Goal: Find contact information: Find contact information

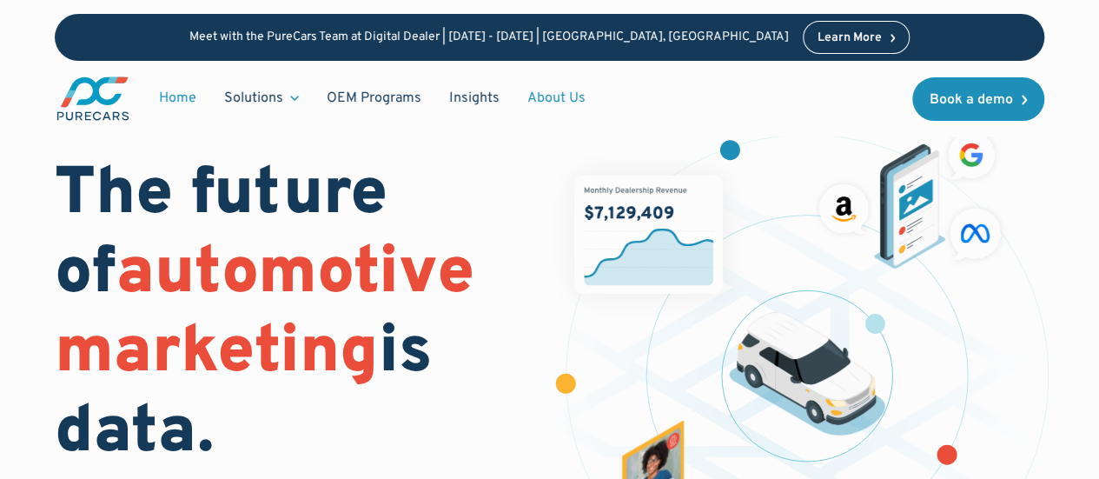
click at [547, 100] on link "About Us" at bounding box center [556, 98] width 86 height 33
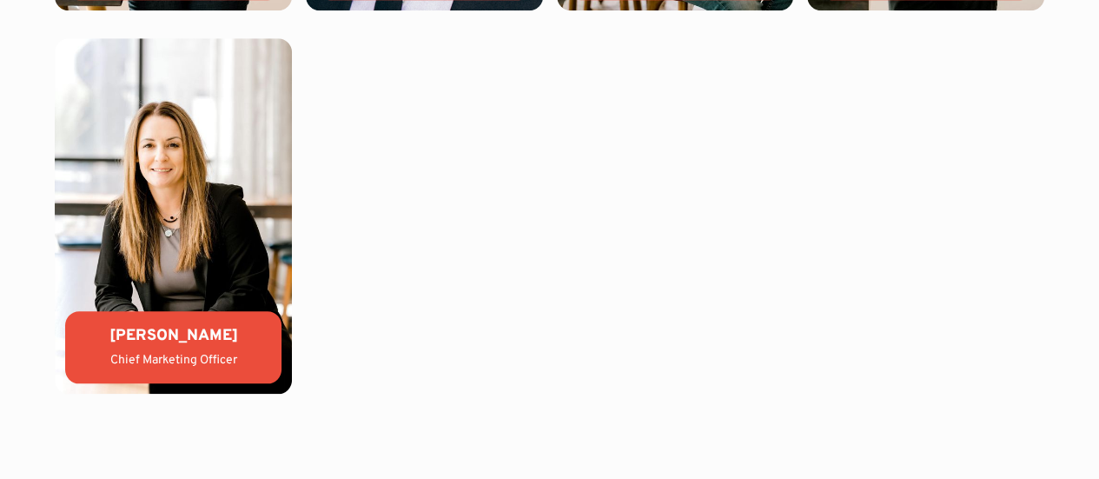
scroll to position [4097, 0]
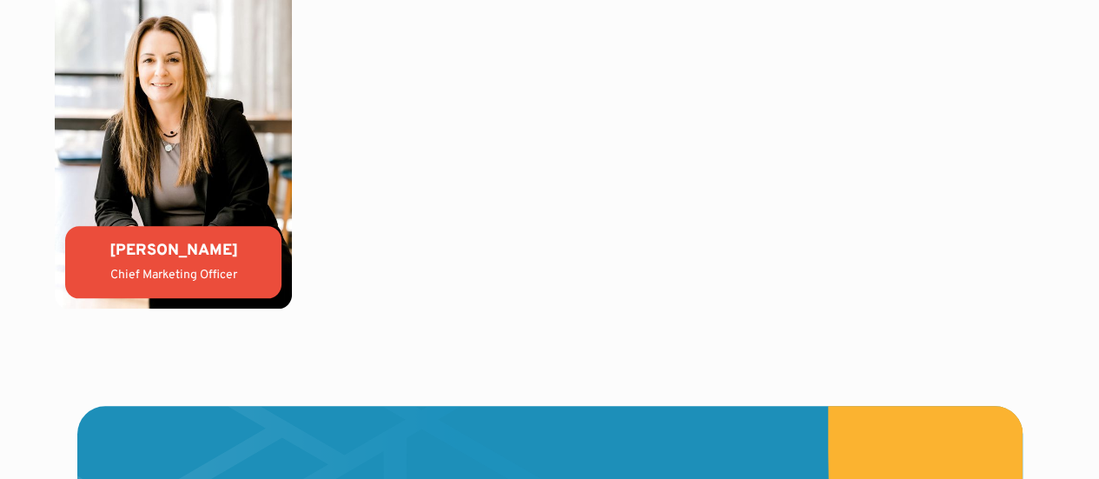
click at [170, 261] on div "[PERSON_NAME]" at bounding box center [173, 251] width 188 height 22
click at [172, 161] on img at bounding box center [173, 130] width 237 height 355
click at [162, 102] on img at bounding box center [173, 130] width 237 height 355
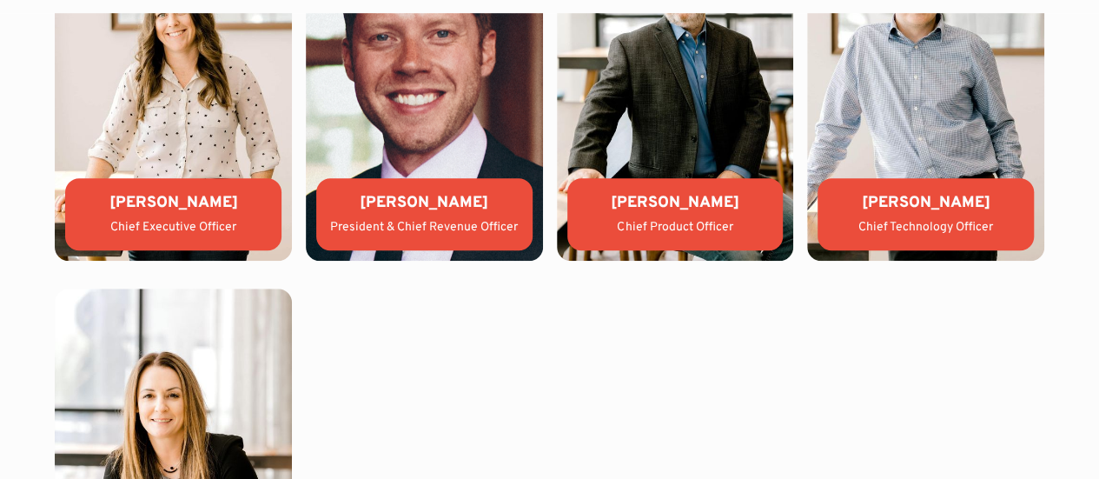
scroll to position [4010, 0]
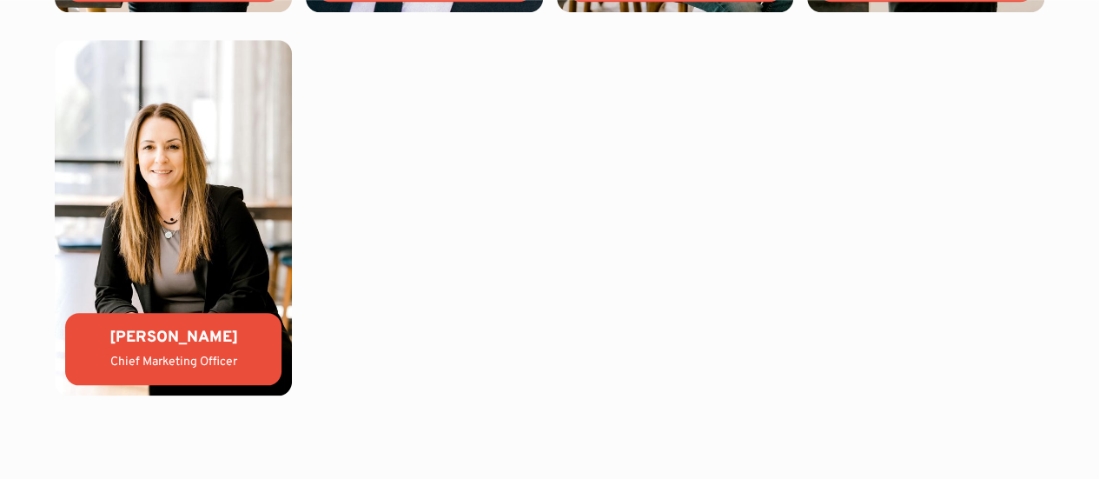
click at [173, 285] on img at bounding box center [173, 217] width 237 height 355
drag, startPoint x: 170, startPoint y: 366, endPoint x: 563, endPoint y: 207, distance: 423.5
click at [169, 348] on div "[PERSON_NAME]" at bounding box center [173, 338] width 188 height 22
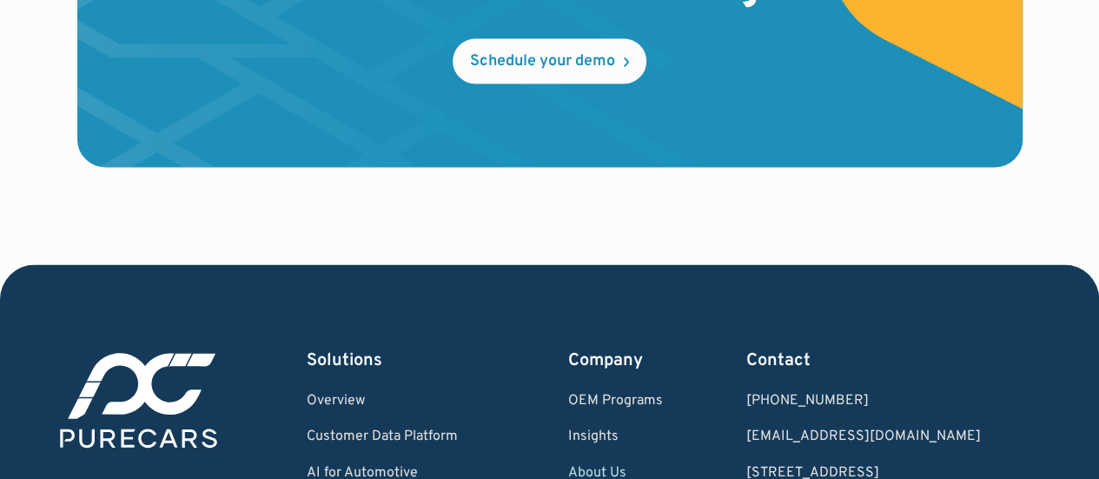
scroll to position [4995, 0]
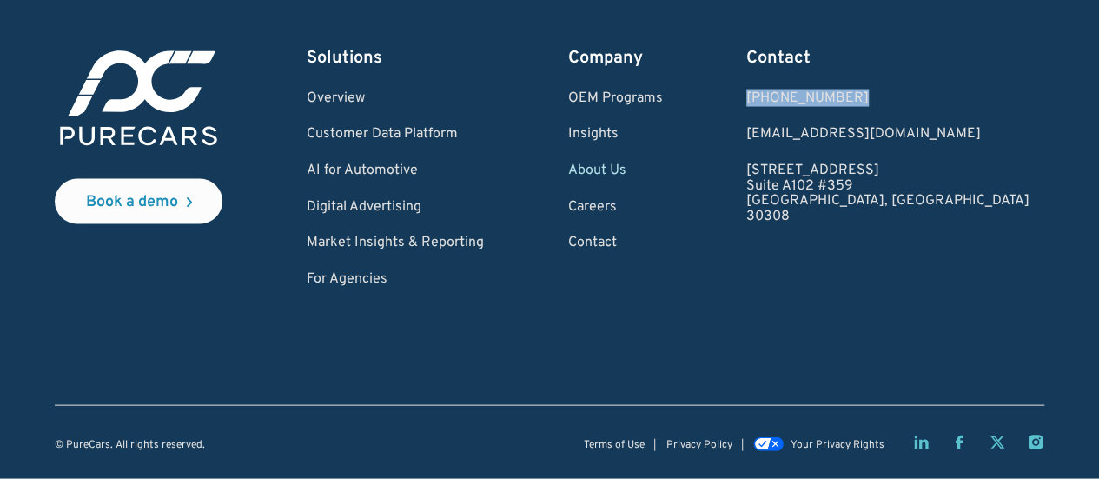
drag, startPoint x: 965, startPoint y: 98, endPoint x: 818, endPoint y: 102, distance: 146.8
click at [819, 102] on div "Book a demo Solutions Overview Customer Data Platform AI for Automotive Digital…" at bounding box center [549, 166] width 989 height 241
copy div "[PHONE_NUMBER]"
